Goal: Task Accomplishment & Management: Manage account settings

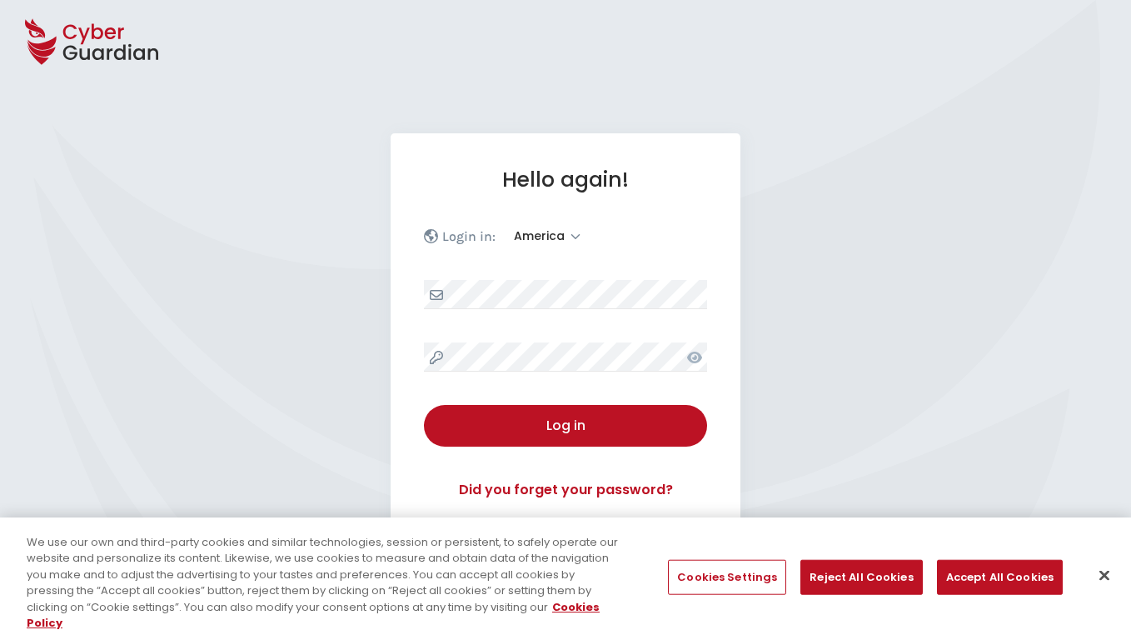
select select "America"
select select "English"
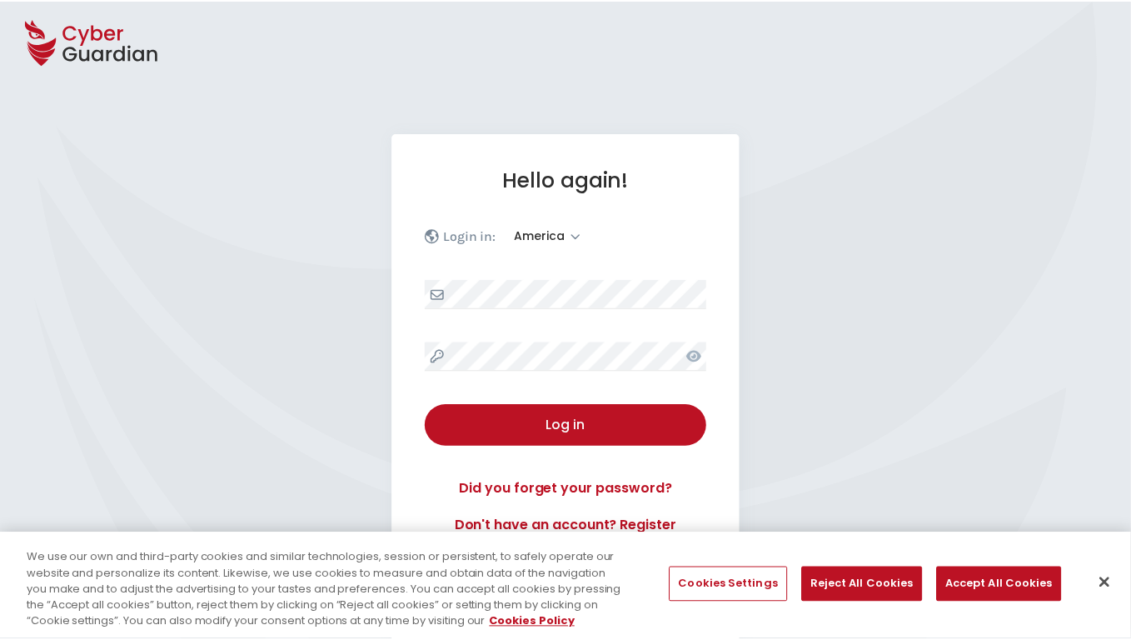
scroll to position [217, 0]
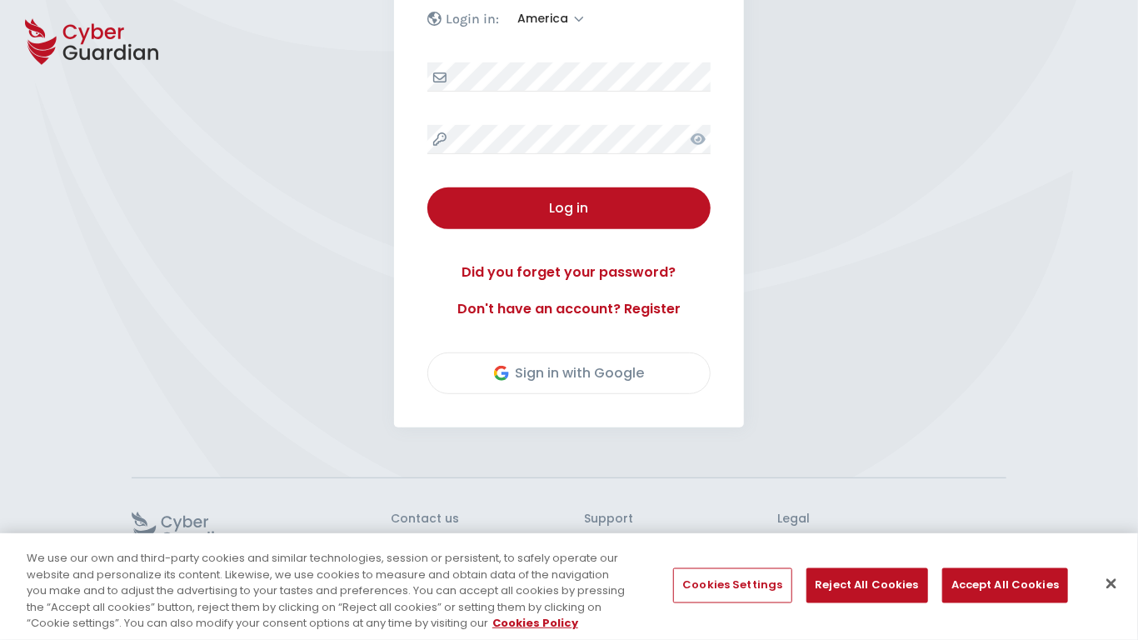
click at [1111, 584] on button "Close" at bounding box center [1111, 584] width 37 height 37
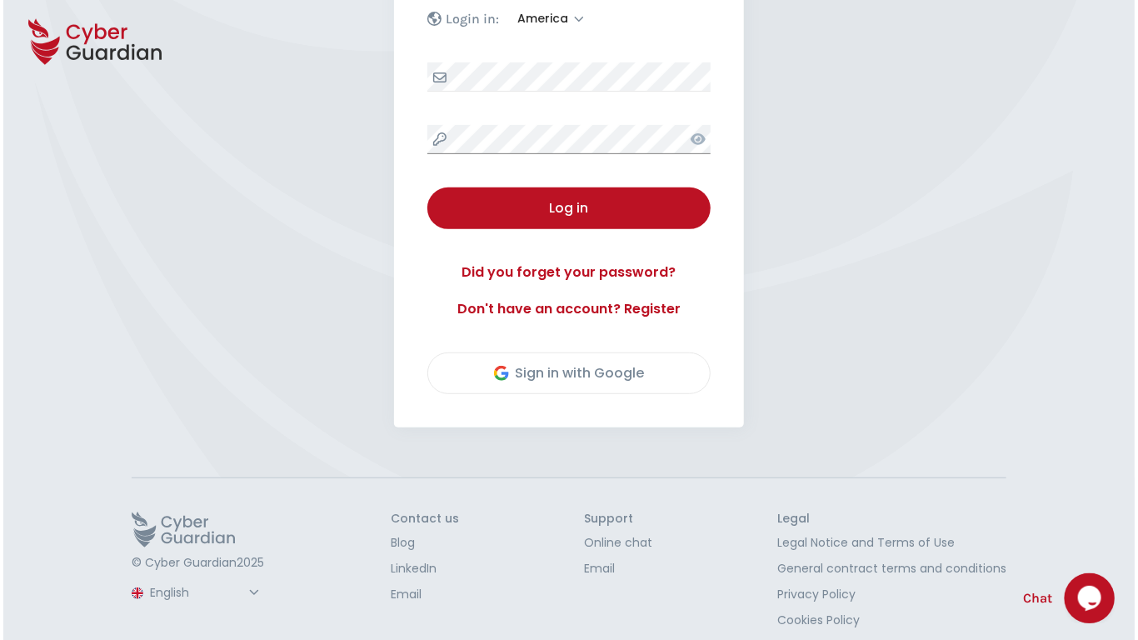
scroll to position [232, 0]
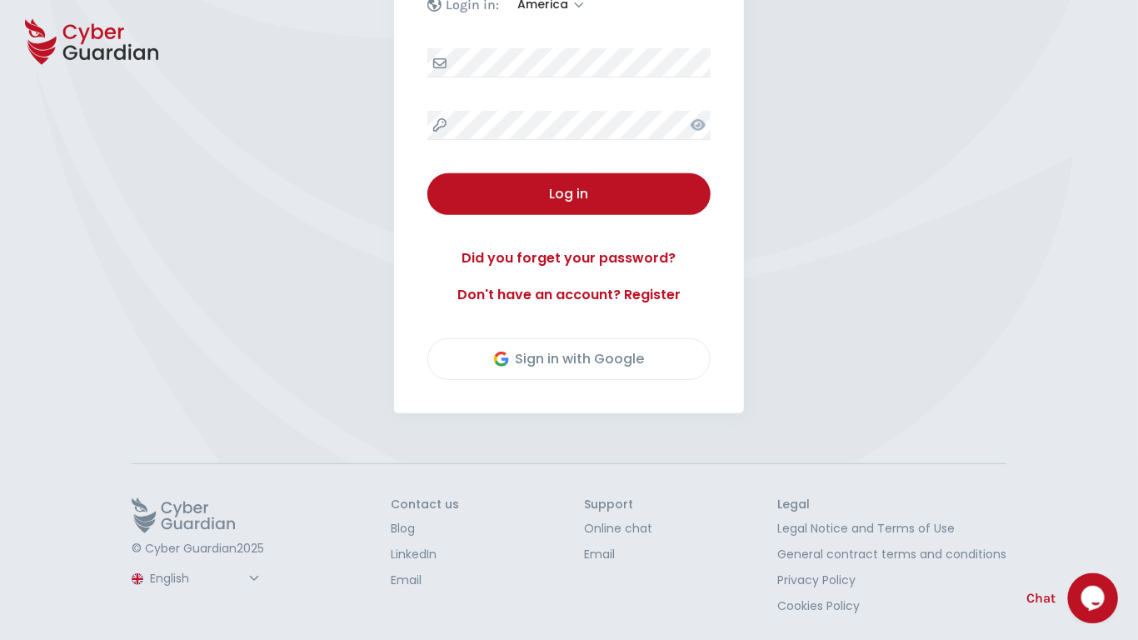
click at [427, 173] on button "Log in" at bounding box center [568, 194] width 283 height 42
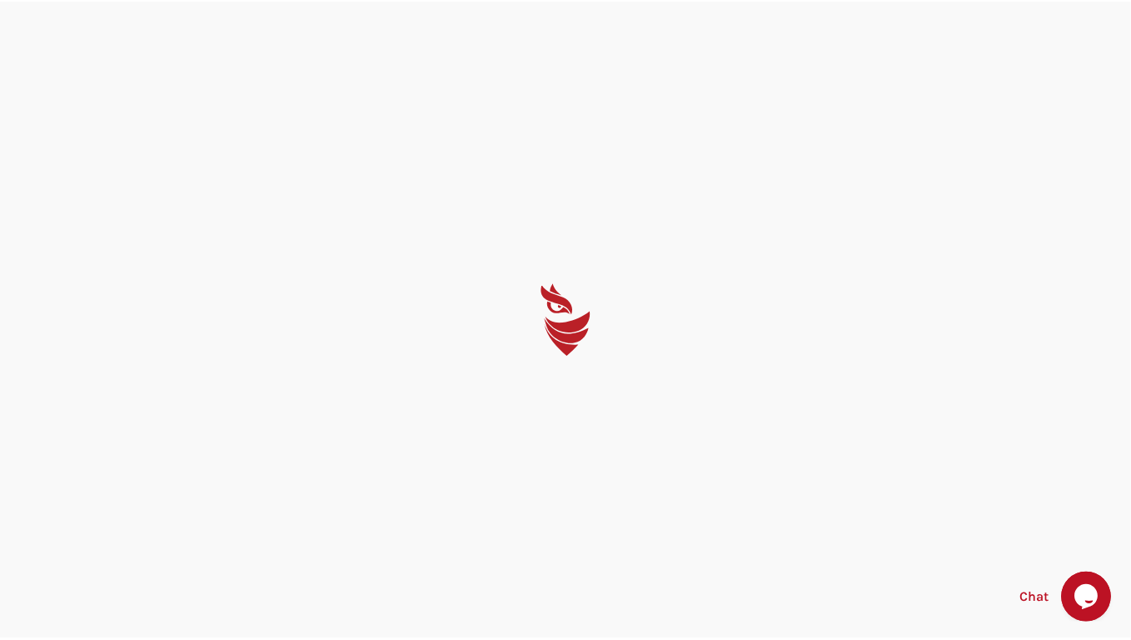
scroll to position [0, 0]
select select "English"
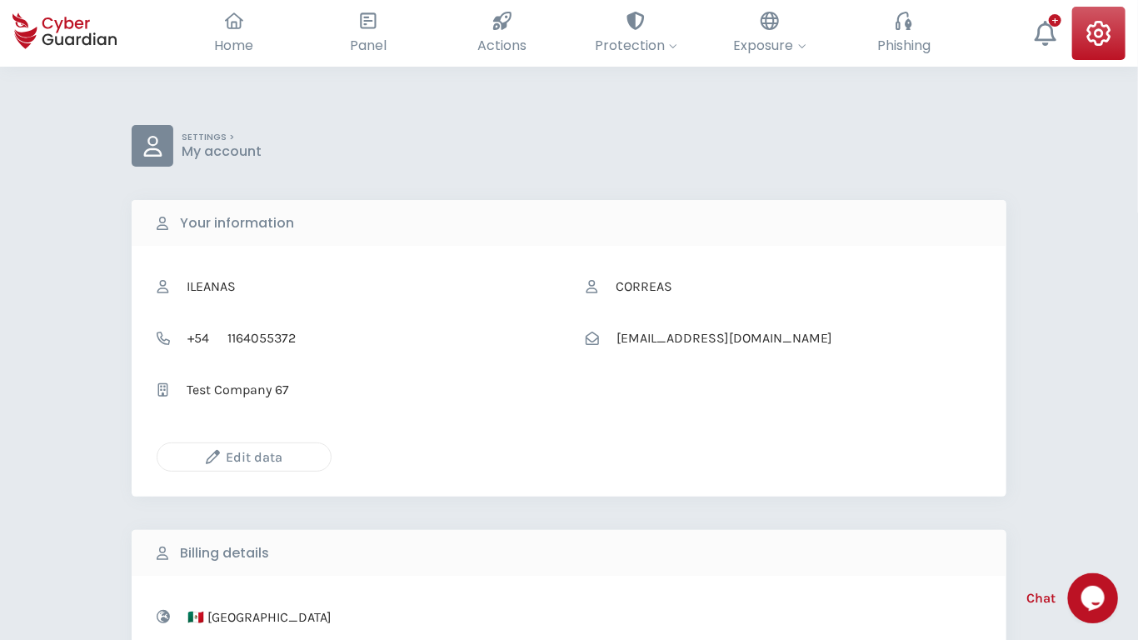
click at [212, 457] on icon "button" at bounding box center [213, 457] width 14 height 14
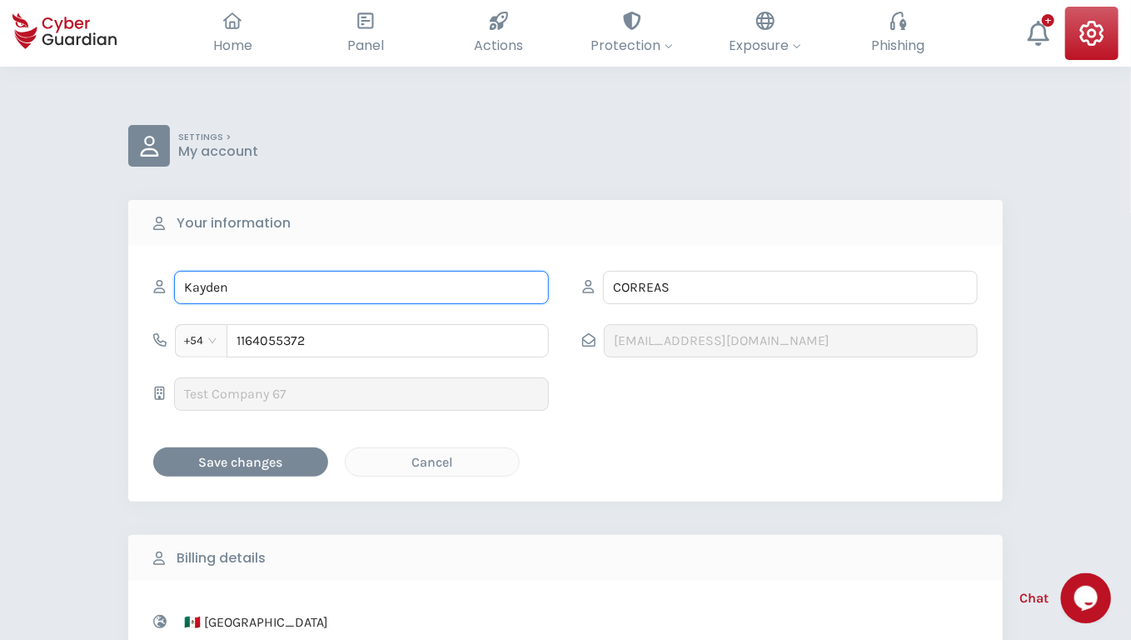
type input "Kayden"
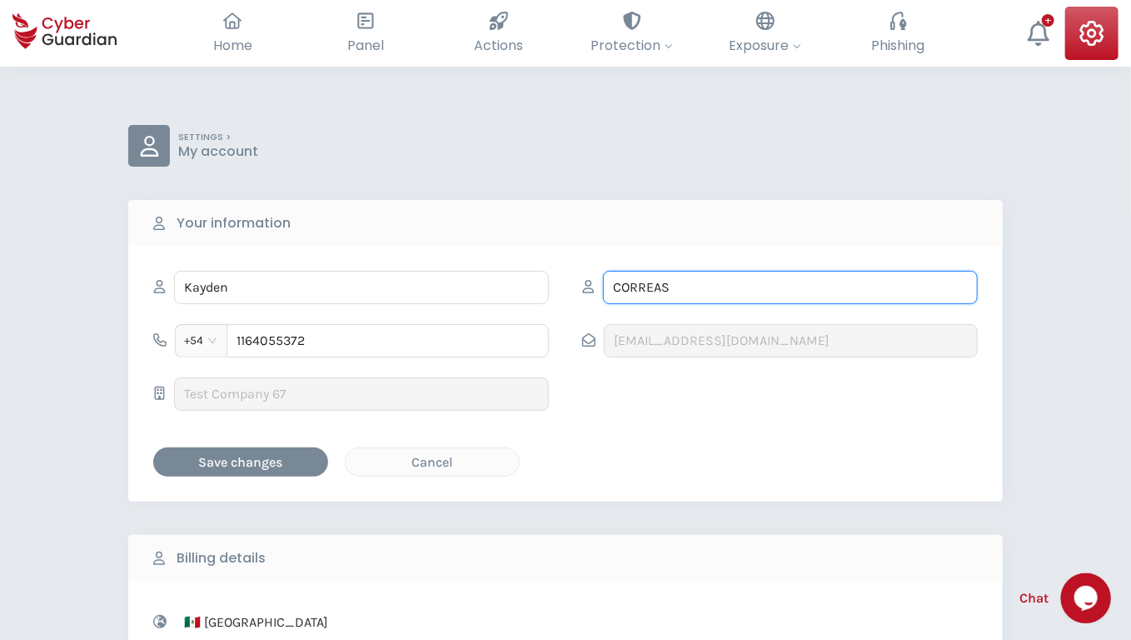
type input "Christiansen"
